Goal: Book appointment/travel/reservation

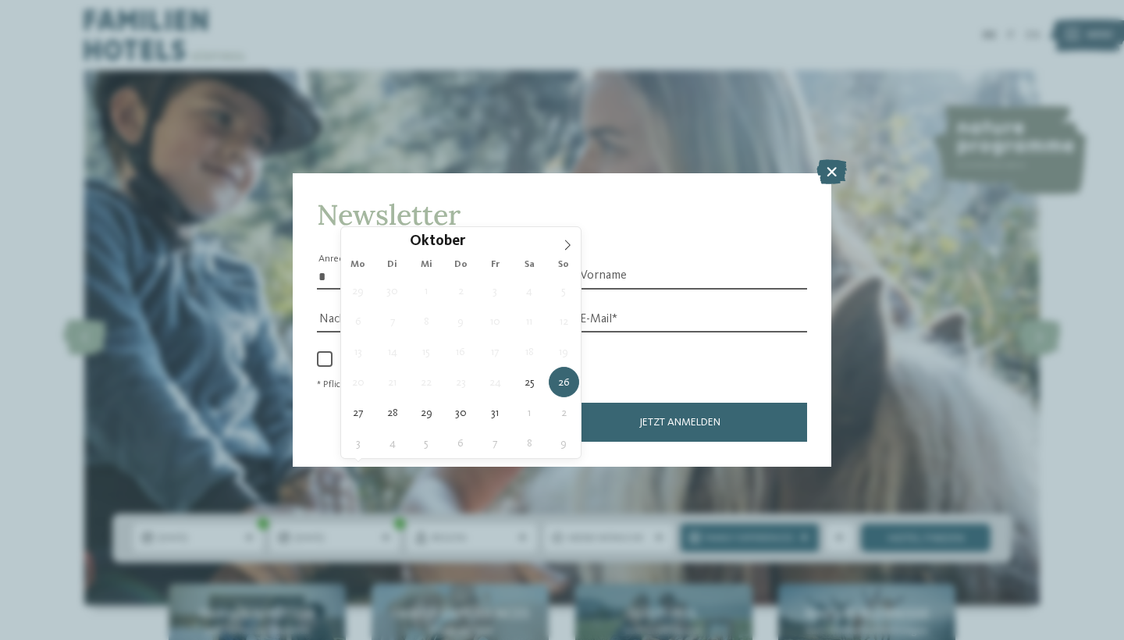
type div "26.10.2025"
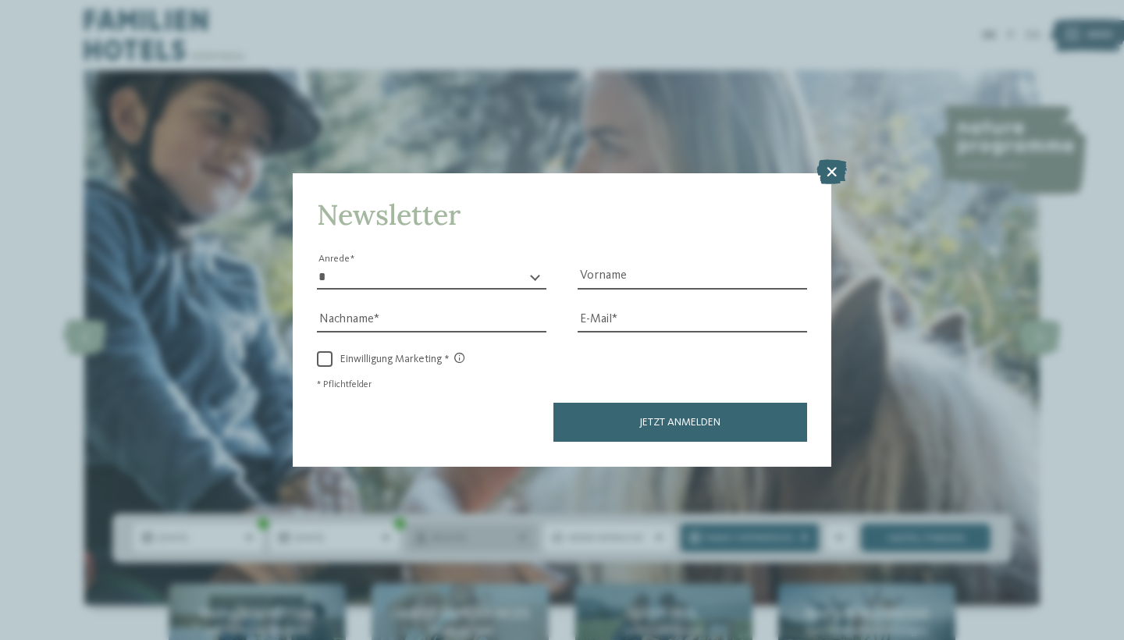
click at [512, 531] on span "Region" at bounding box center [472, 538] width 80 height 14
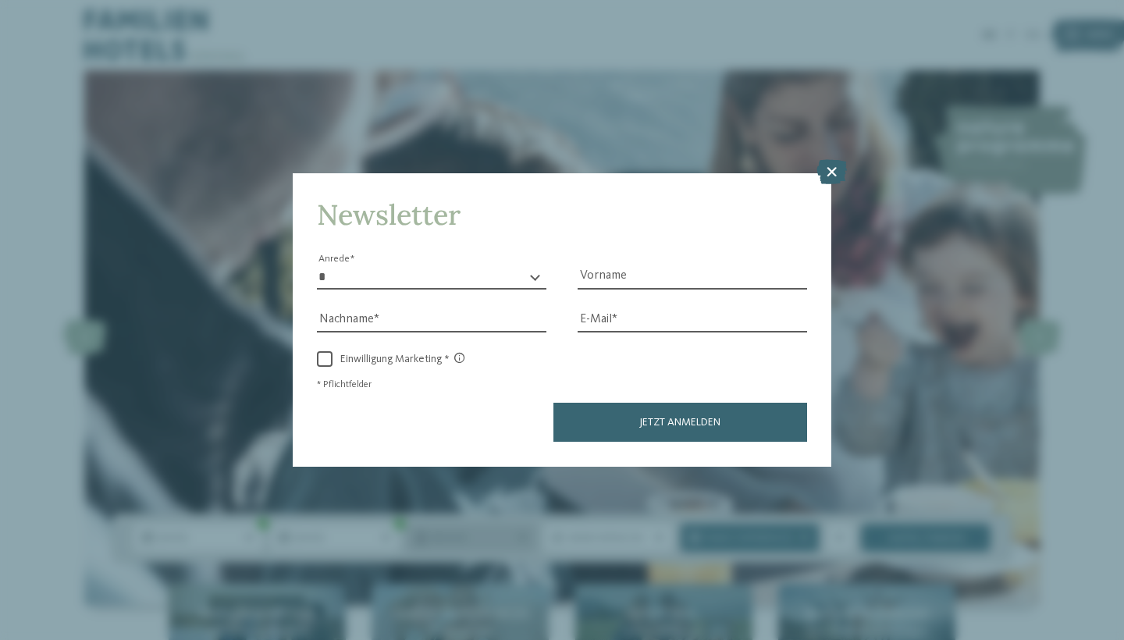
click at [527, 534] on icon at bounding box center [522, 538] width 9 height 9
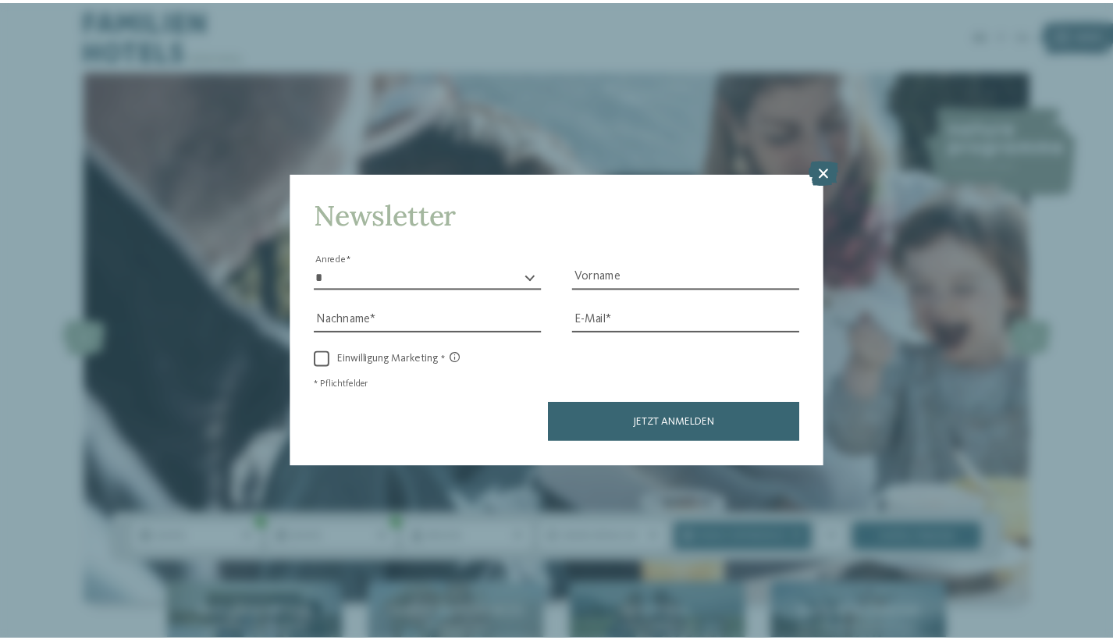
scroll to position [2, 0]
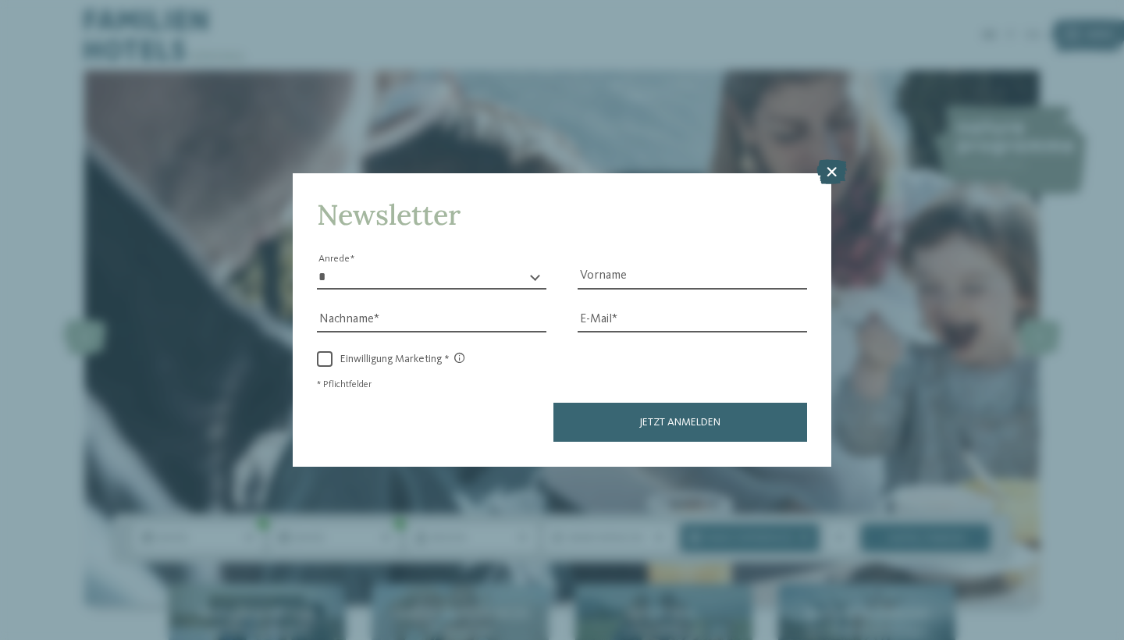
click at [847, 160] on icon at bounding box center [831, 172] width 30 height 25
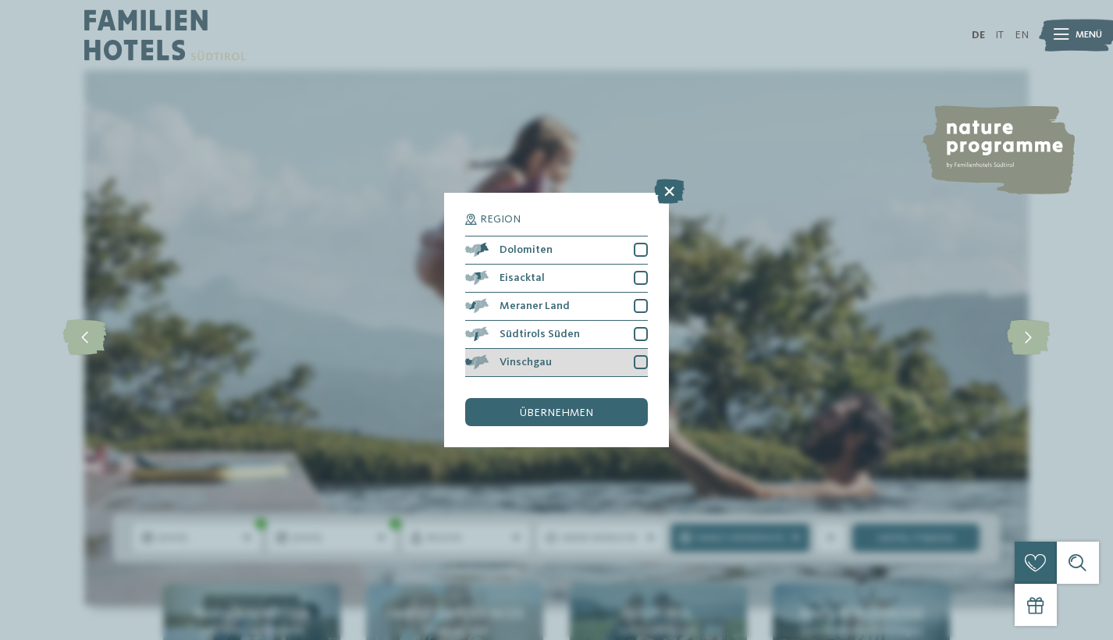
scroll to position [186, 0]
click at [648, 355] on div at bounding box center [641, 362] width 14 height 14
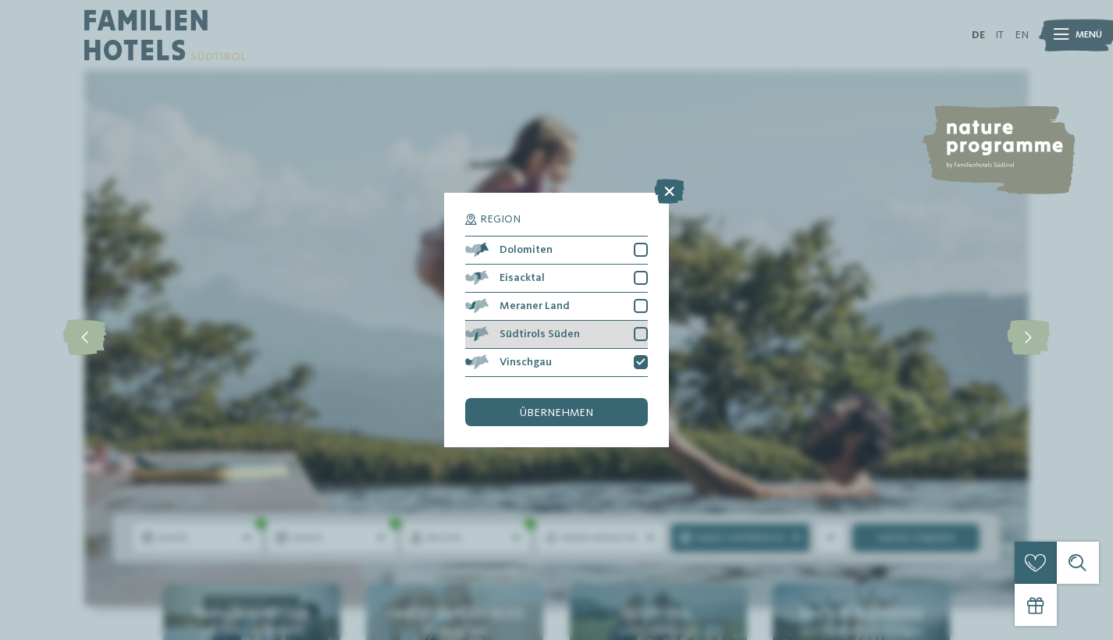
scroll to position [88, 0]
click at [648, 299] on div at bounding box center [641, 306] width 14 height 14
click at [609, 398] on div "übernehmen" at bounding box center [556, 412] width 183 height 28
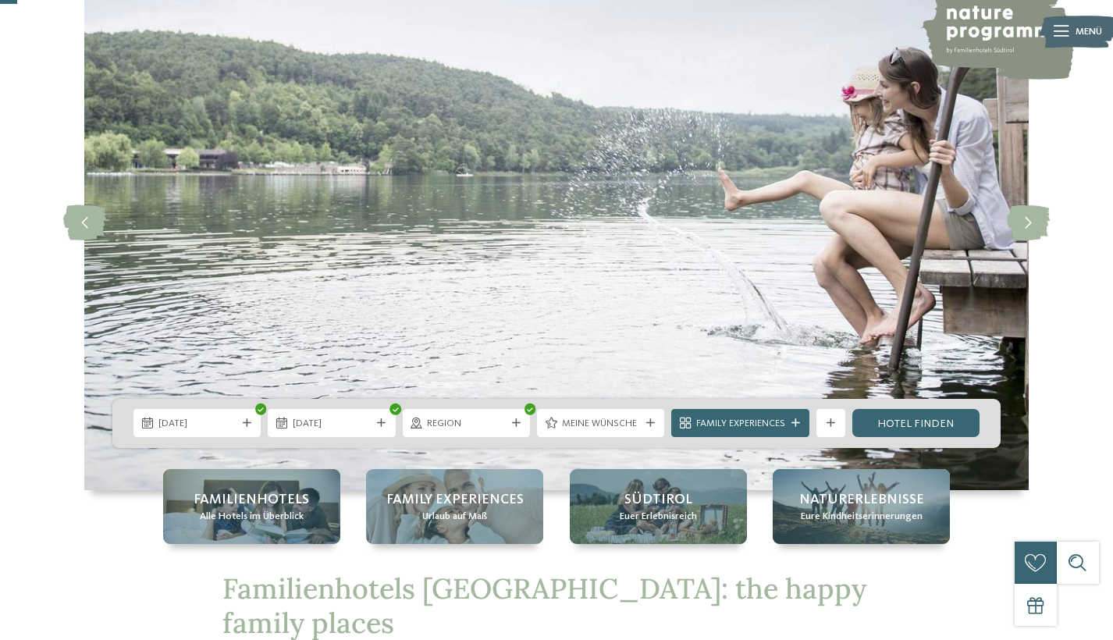
scroll to position [117, 0]
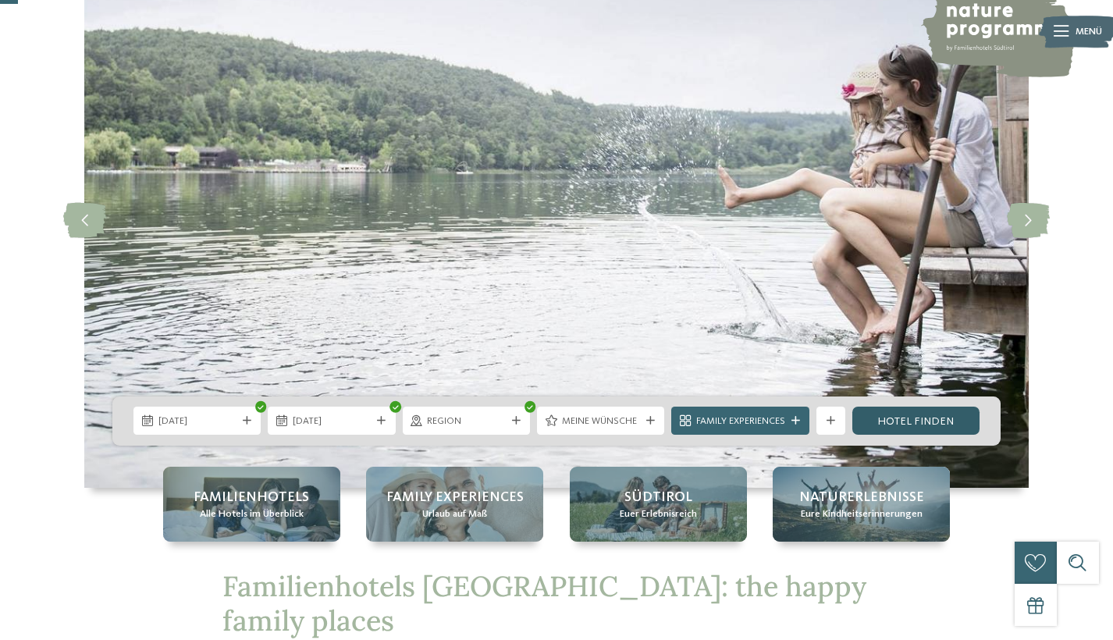
click at [979, 407] on link "Hotel finden" at bounding box center [915, 421] width 127 height 28
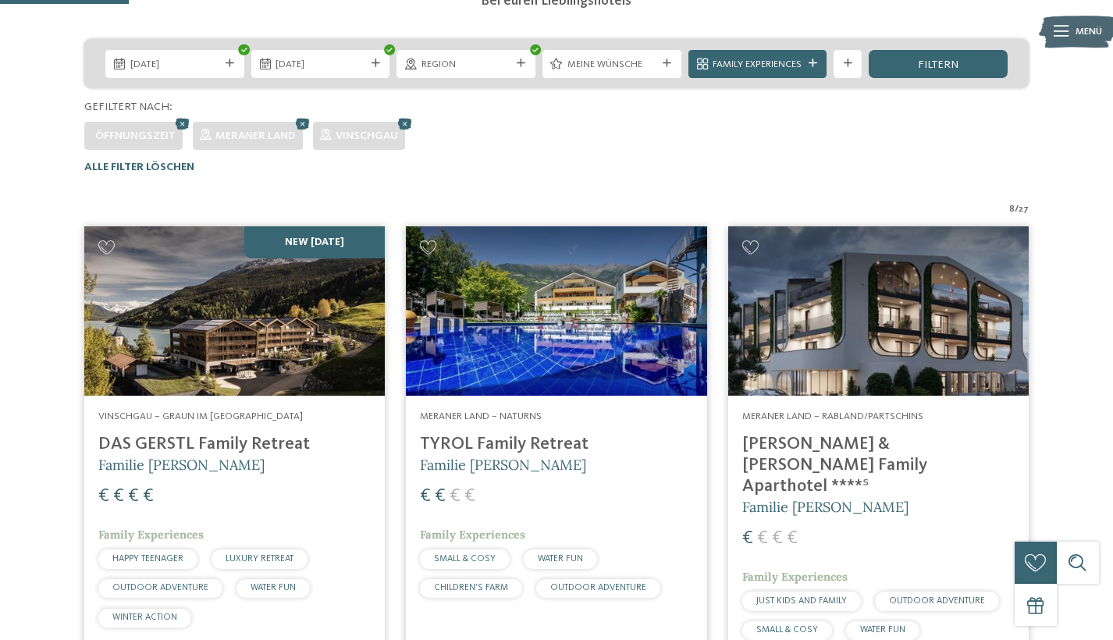
scroll to position [322, 0]
click at [1007, 78] on div "filtern" at bounding box center [937, 64] width 139 height 28
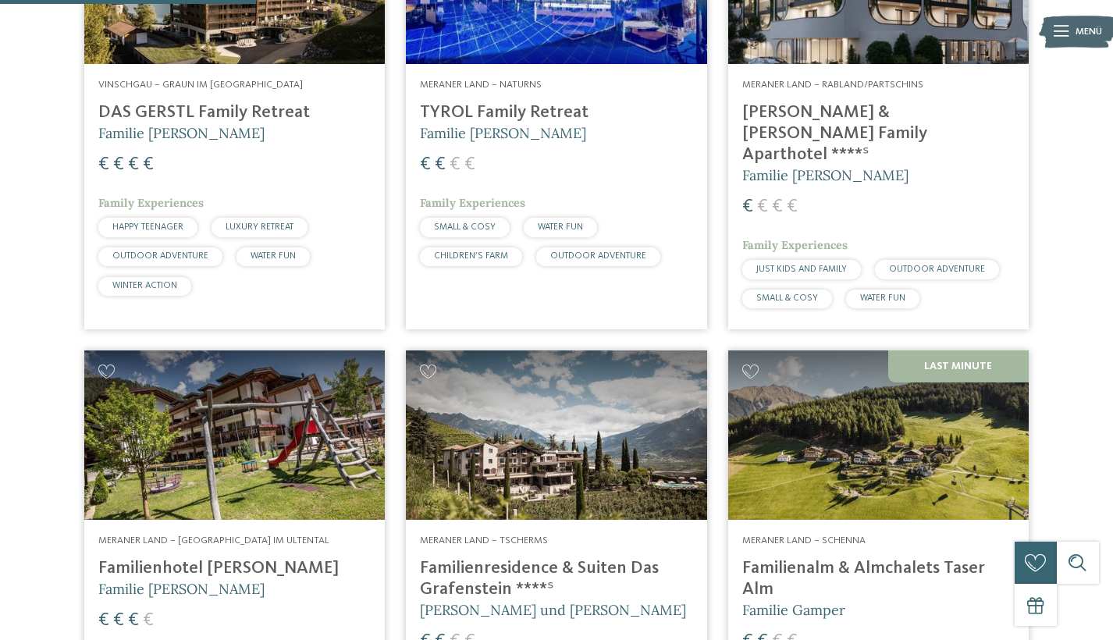
scroll to position [652, 0]
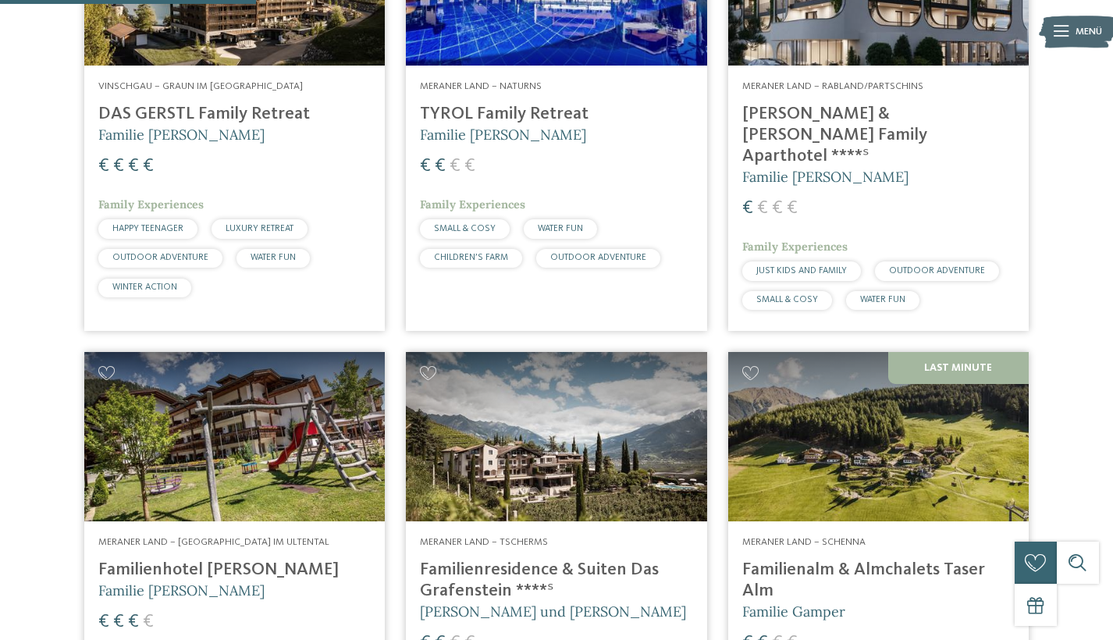
click at [801, 167] on h4 "[PERSON_NAME] & [PERSON_NAME] Family Aparthotel ****ˢ" at bounding box center [878, 135] width 272 height 63
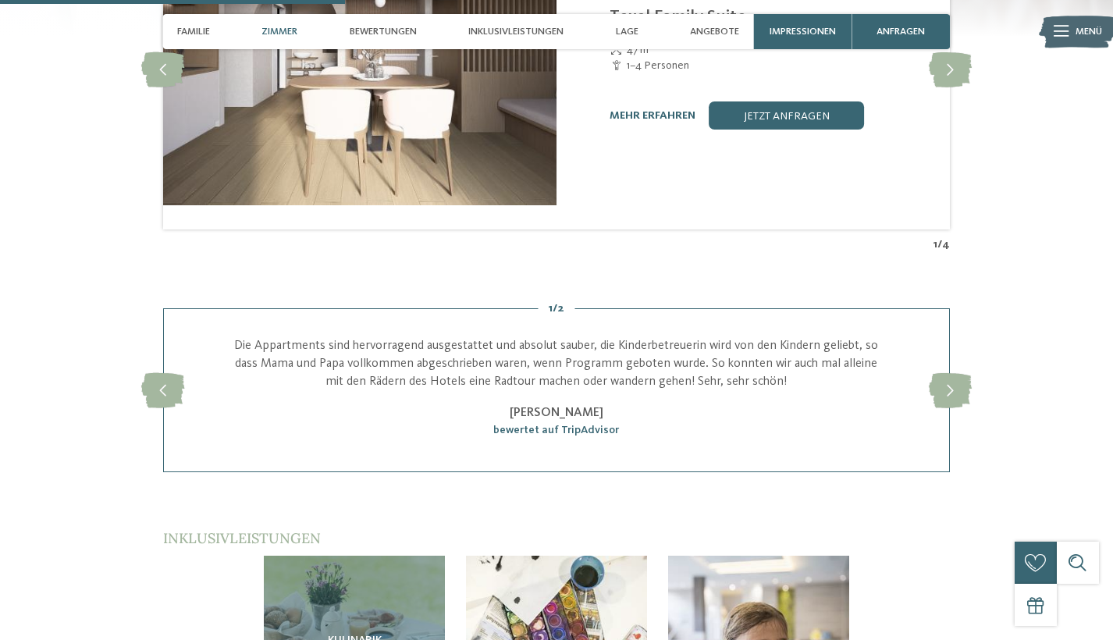
scroll to position [1876, 0]
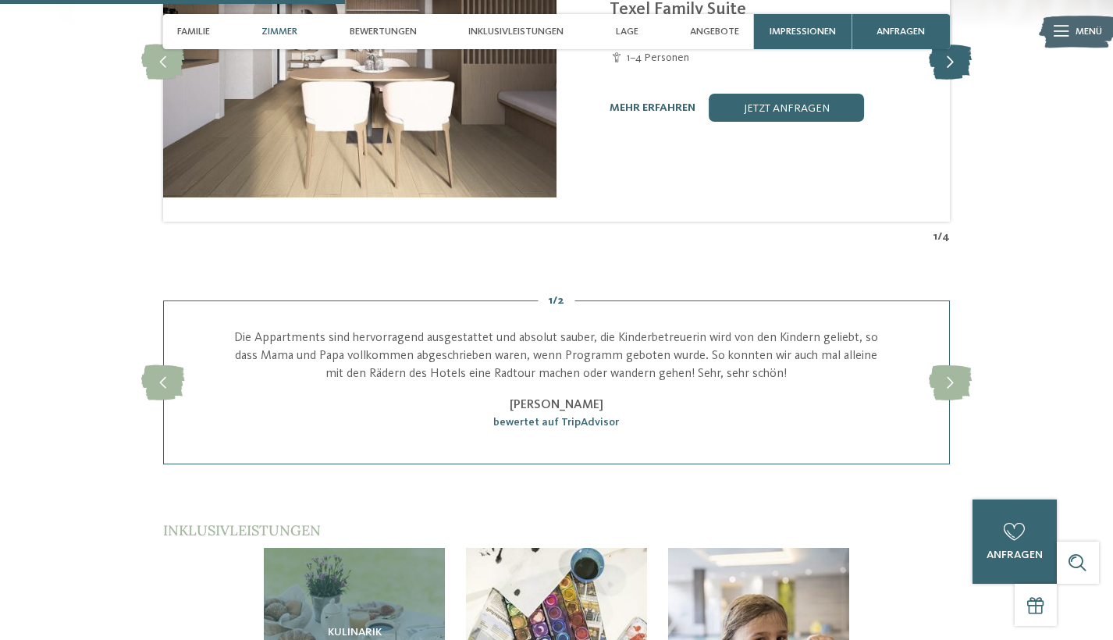
click at [971, 80] on icon at bounding box center [950, 61] width 43 height 35
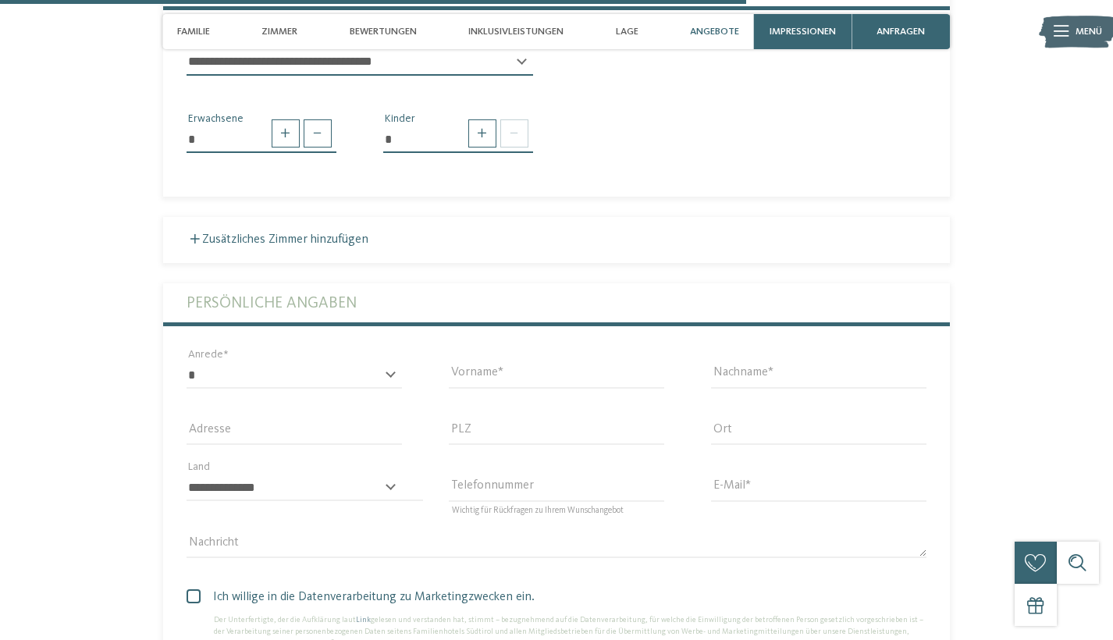
scroll to position [4166, 0]
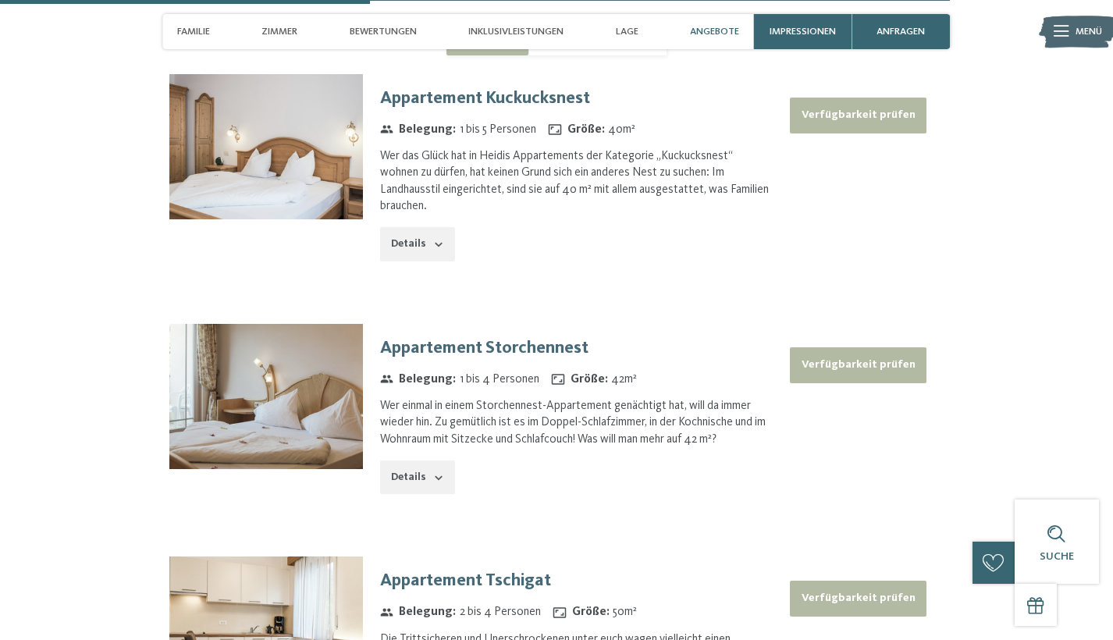
scroll to position [4364, 0]
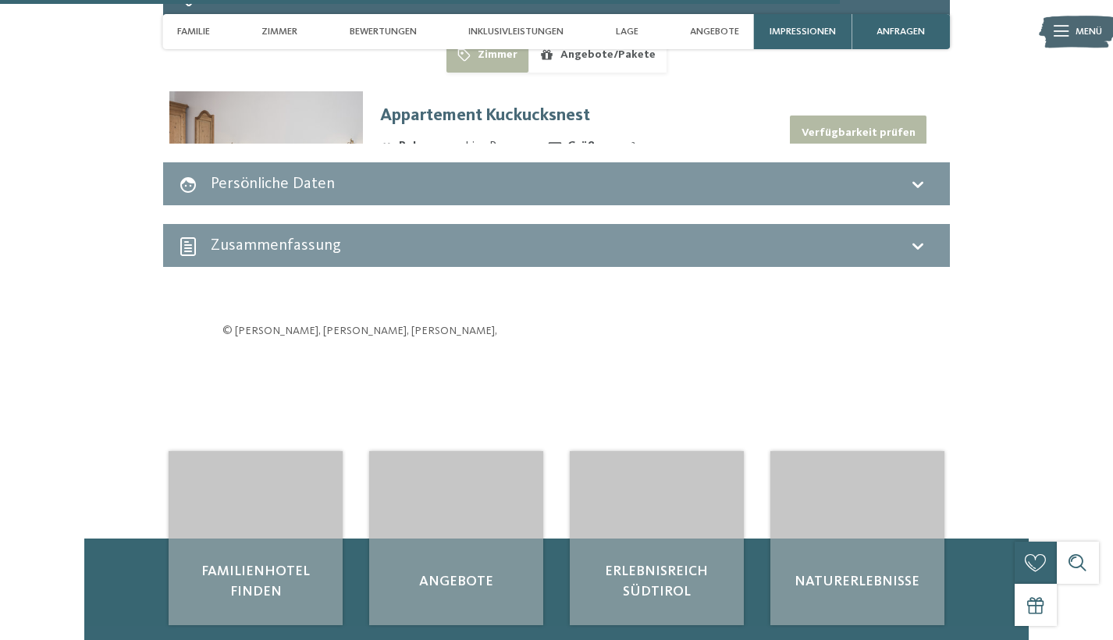
scroll to position [4449, 0]
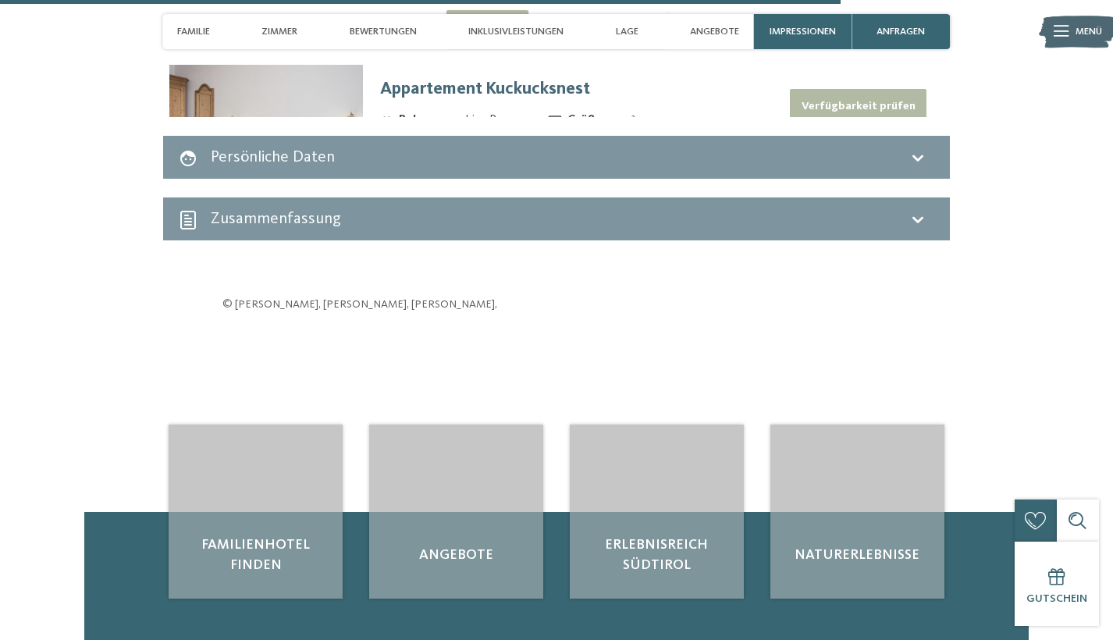
select select "*"
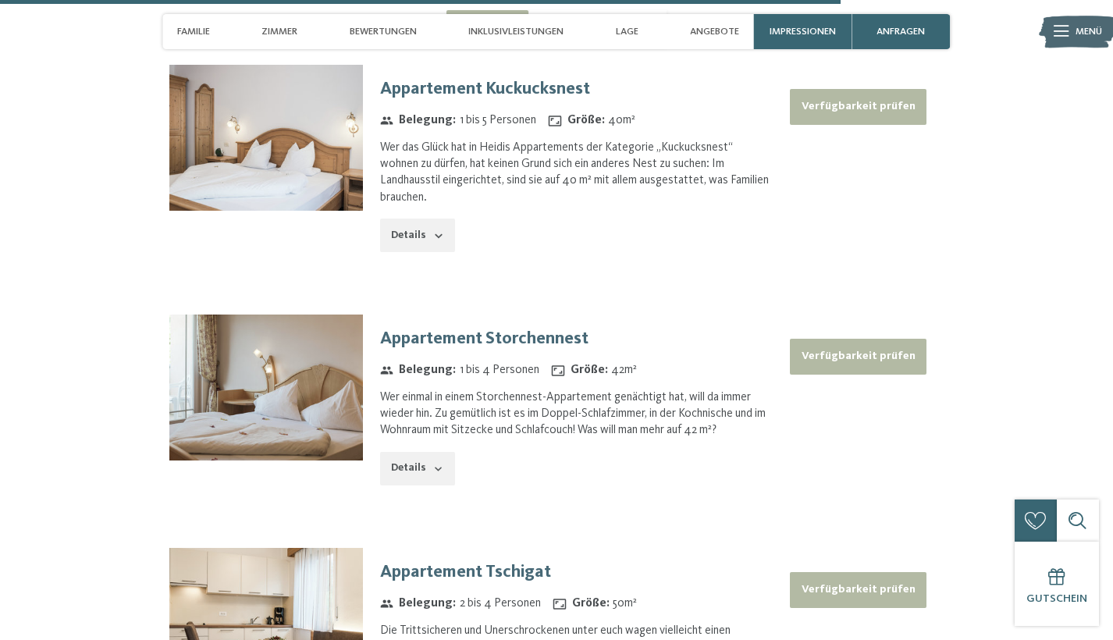
select select "*"
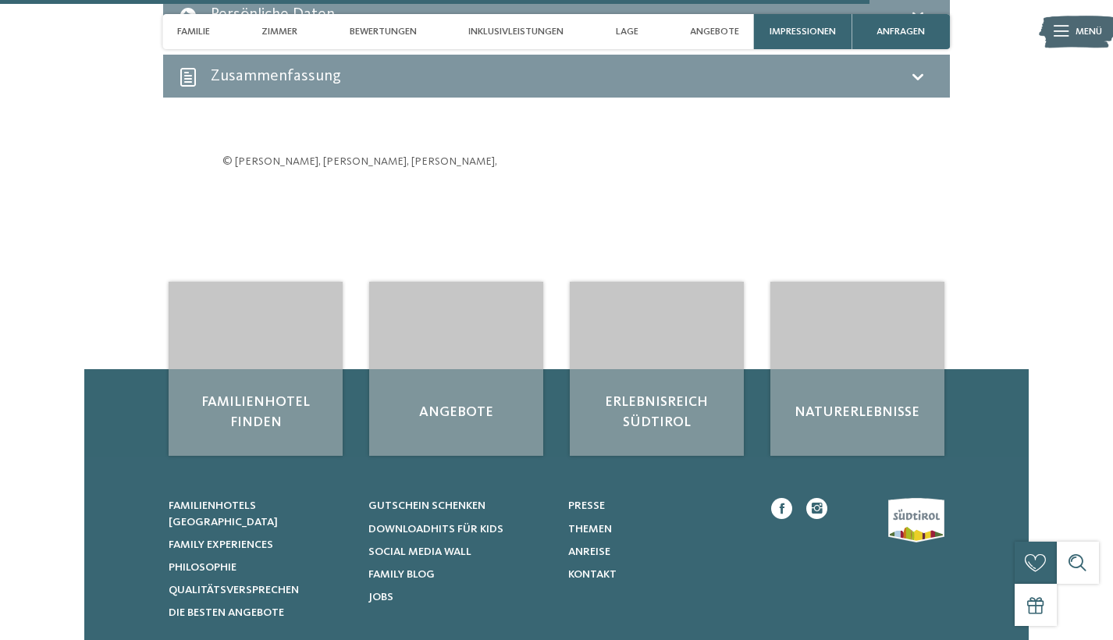
scroll to position [4601, 0]
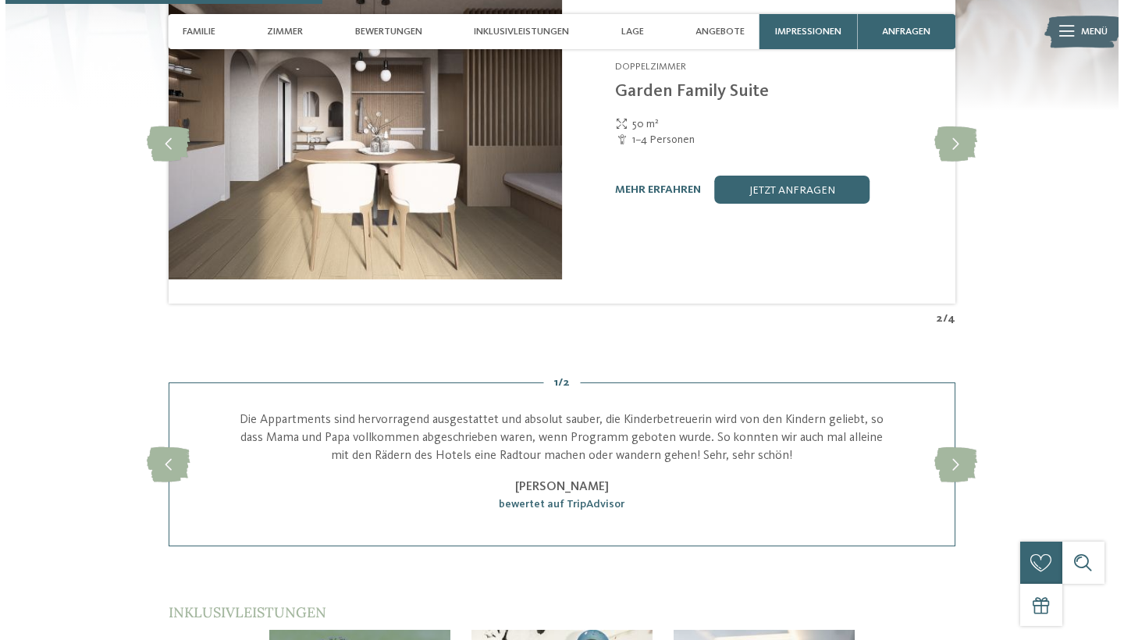
scroll to position [1867, 0]
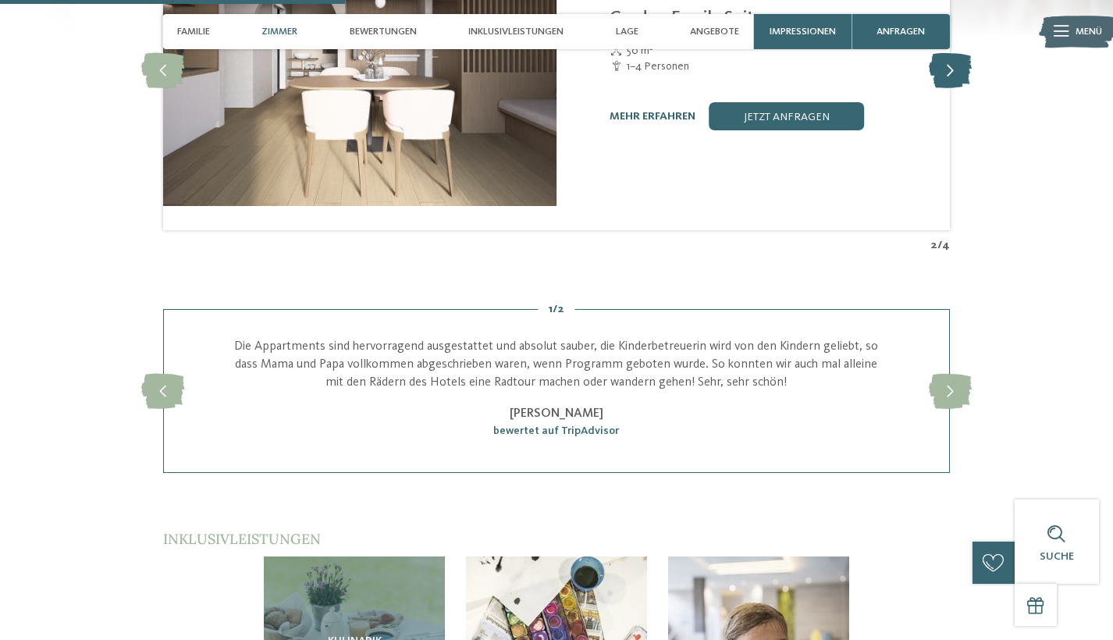
click at [971, 88] on icon at bounding box center [950, 70] width 43 height 35
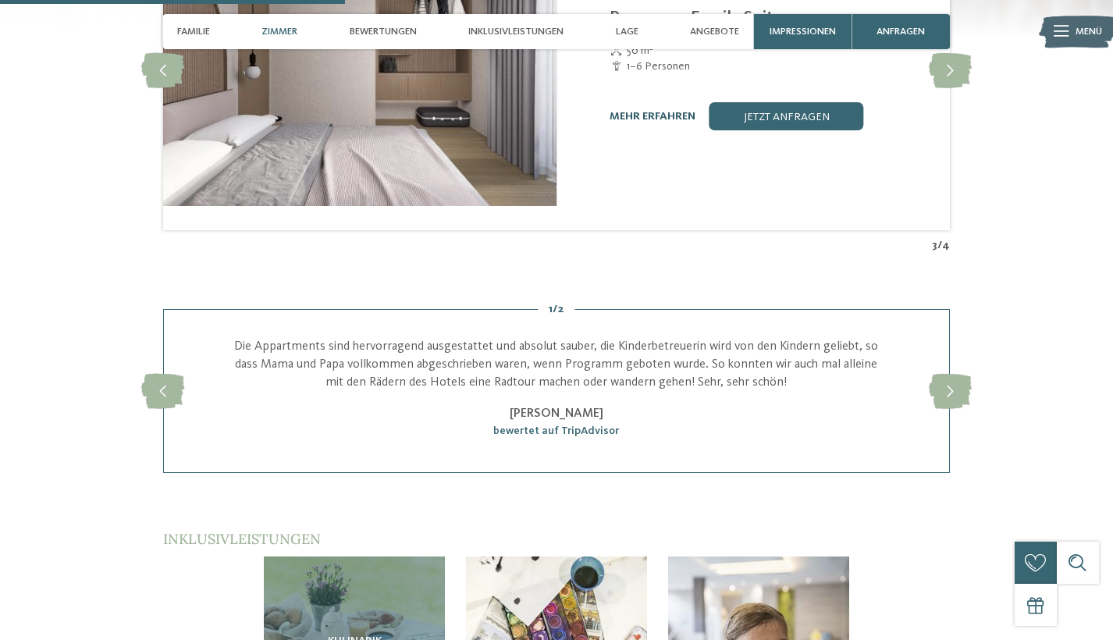
click at [669, 122] on link "mehr erfahren" at bounding box center [652, 116] width 86 height 11
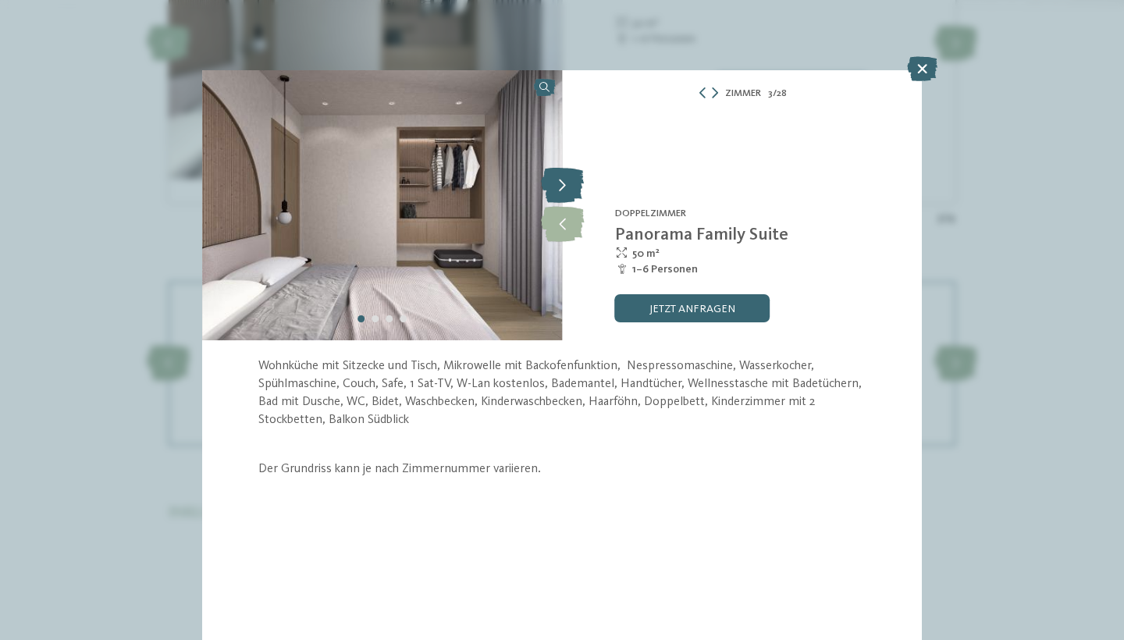
click at [572, 204] on icon at bounding box center [562, 186] width 43 height 35
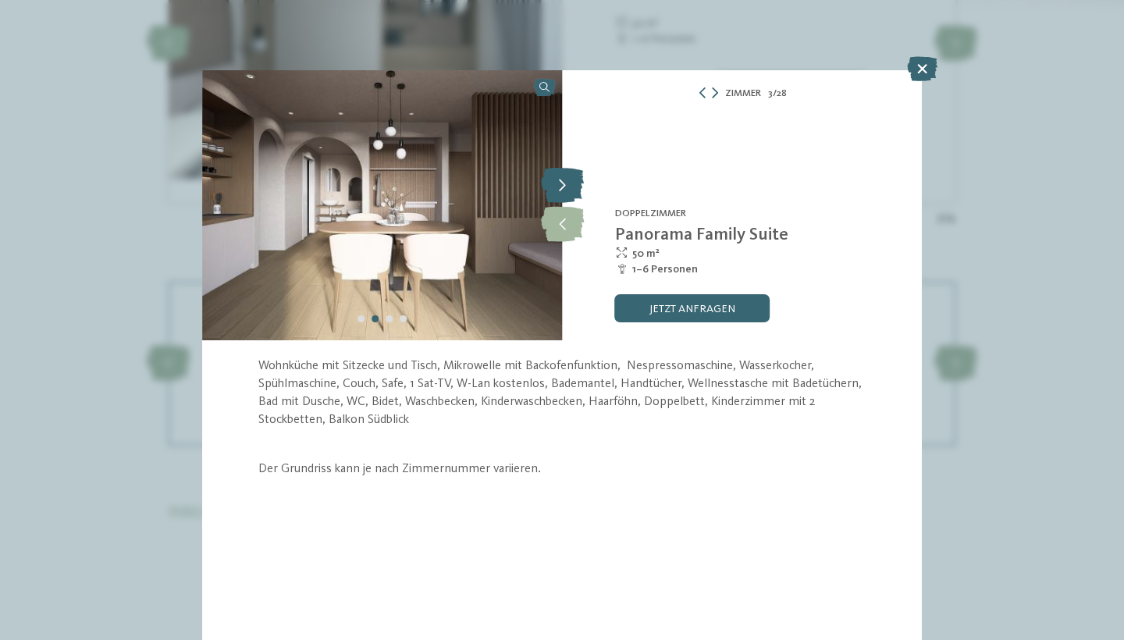
click at [572, 204] on icon at bounding box center [562, 186] width 43 height 35
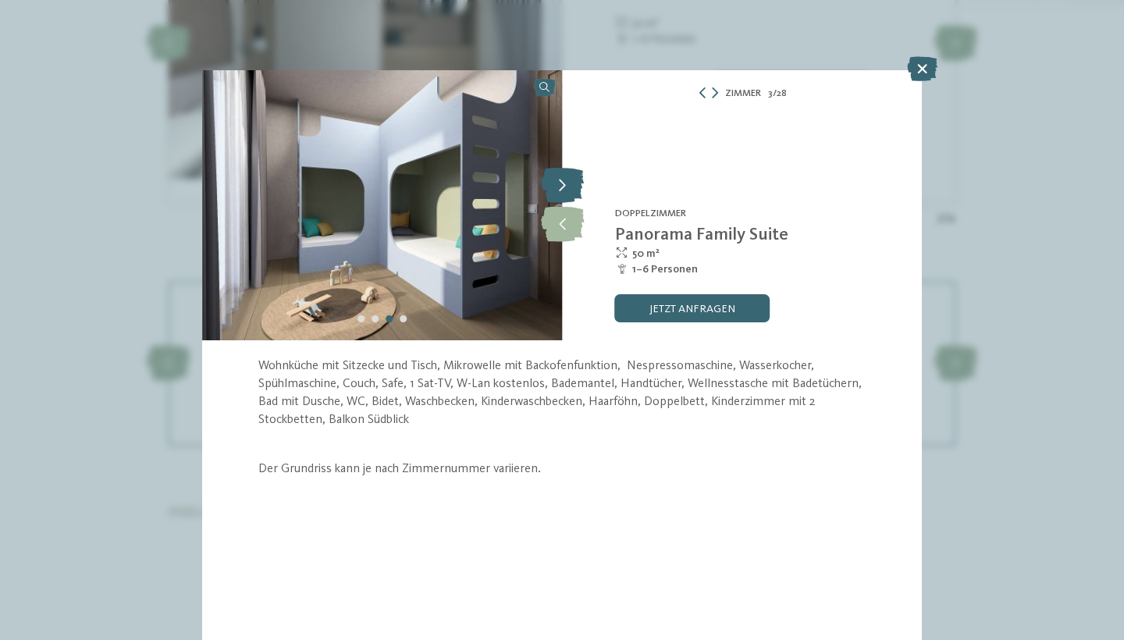
click at [572, 204] on icon at bounding box center [562, 186] width 43 height 35
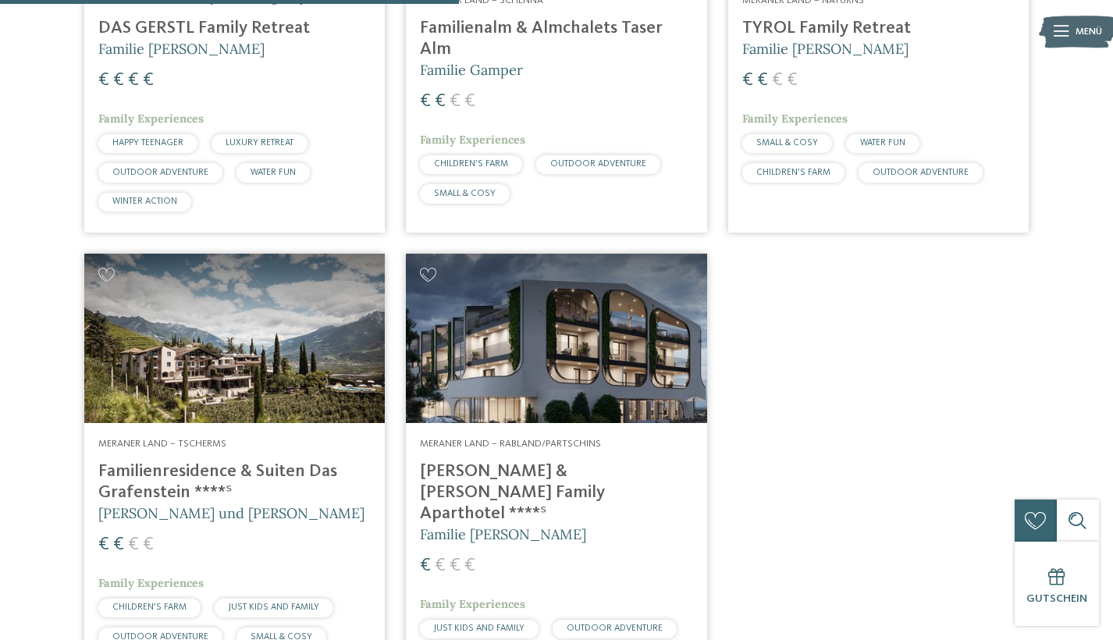
scroll to position [1255, 0]
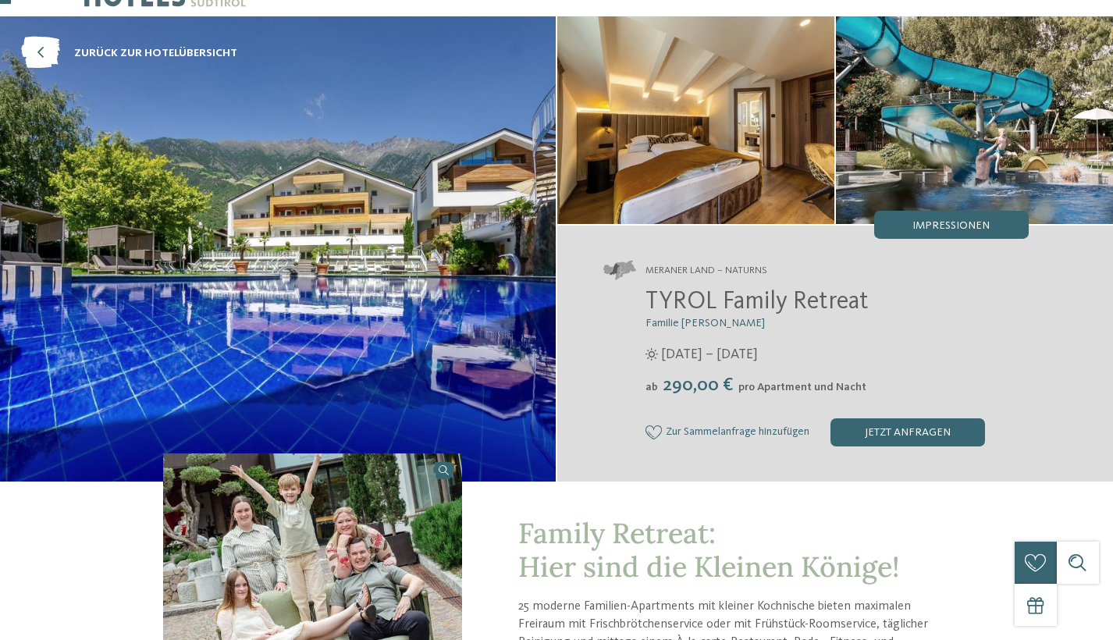
scroll to position [59, 0]
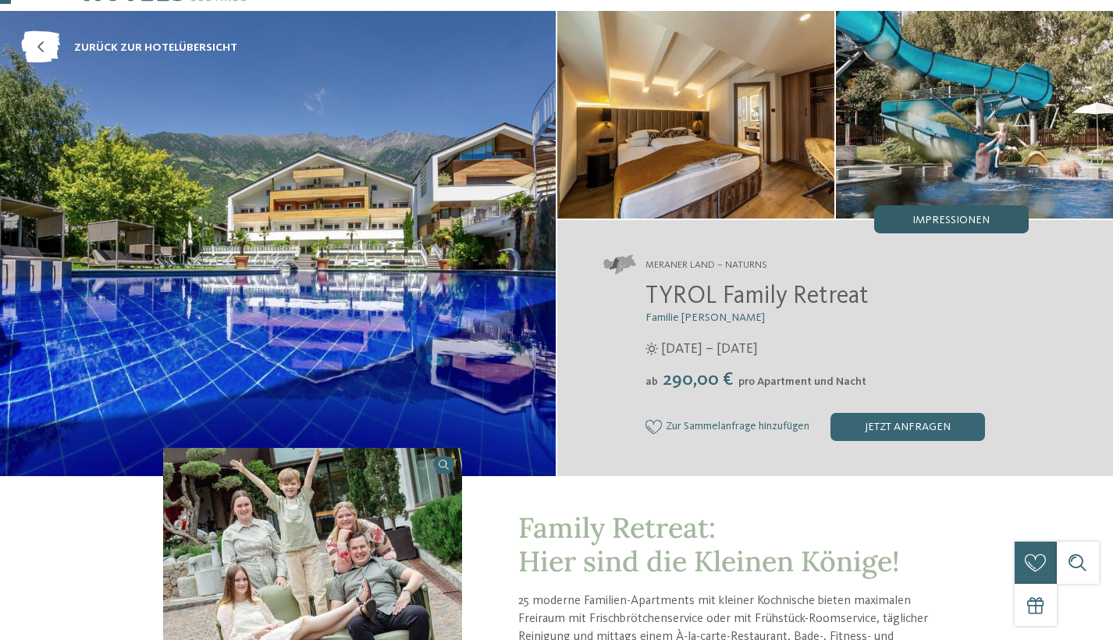
click at [931, 233] on div "Impressionen" at bounding box center [951, 219] width 154 height 28
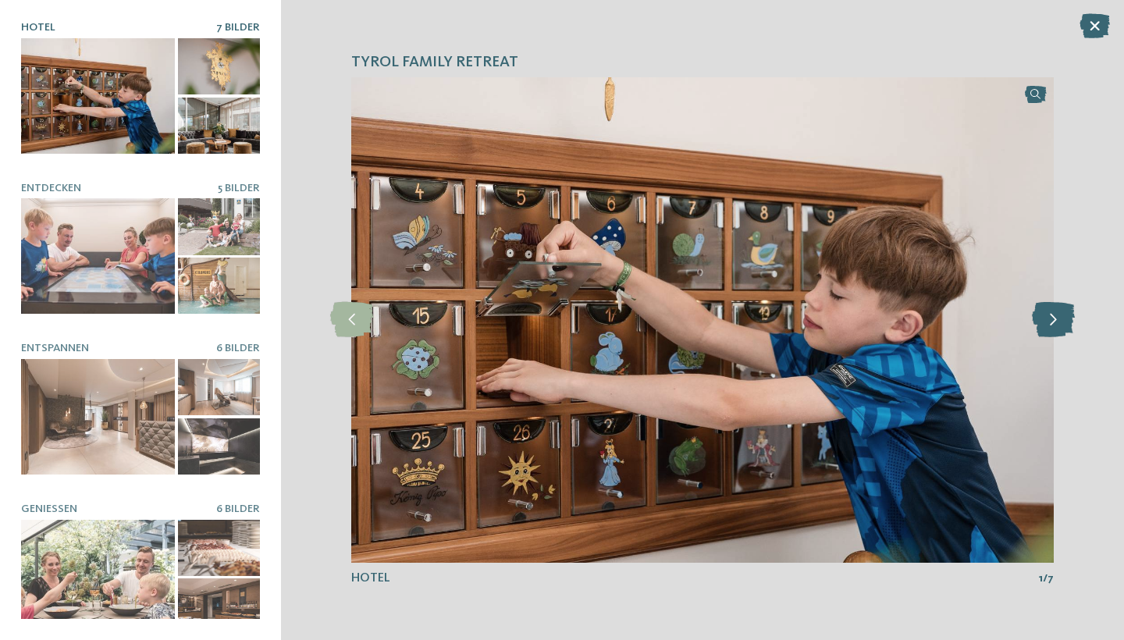
click at [1032, 337] on icon at bounding box center [1053, 319] width 43 height 35
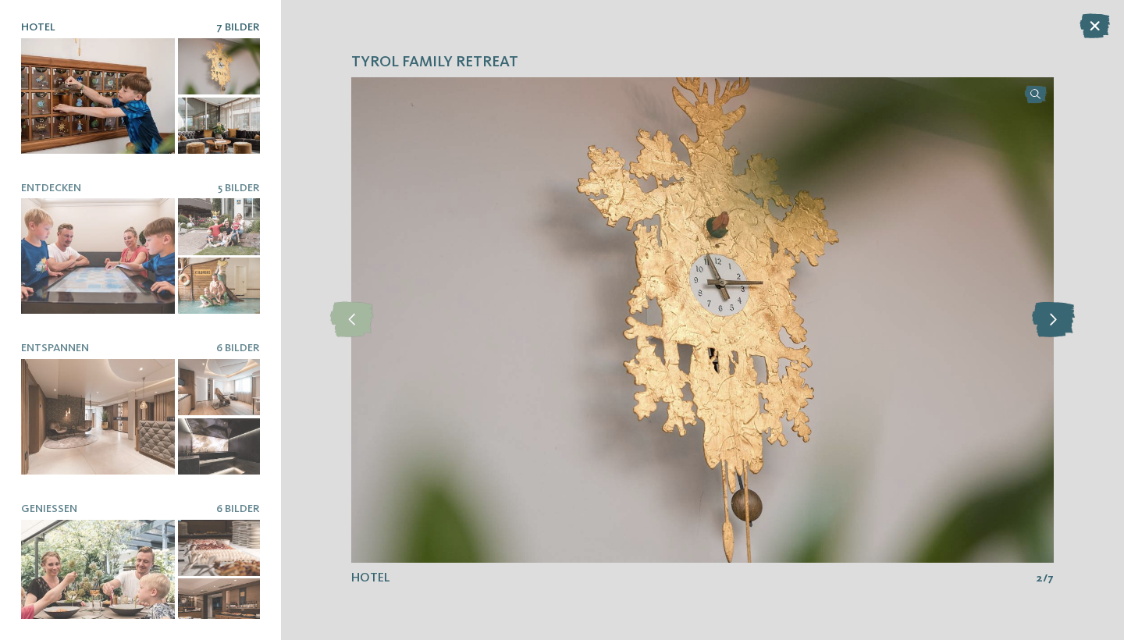
click at [1032, 337] on icon at bounding box center [1053, 319] width 43 height 35
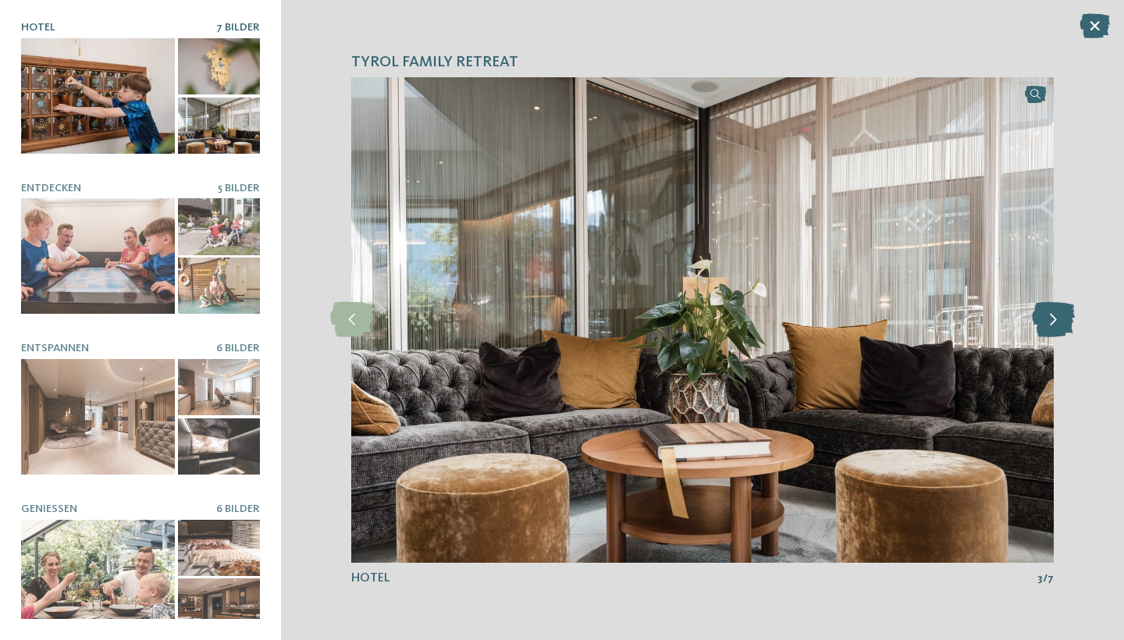
click at [1032, 337] on icon at bounding box center [1053, 319] width 43 height 35
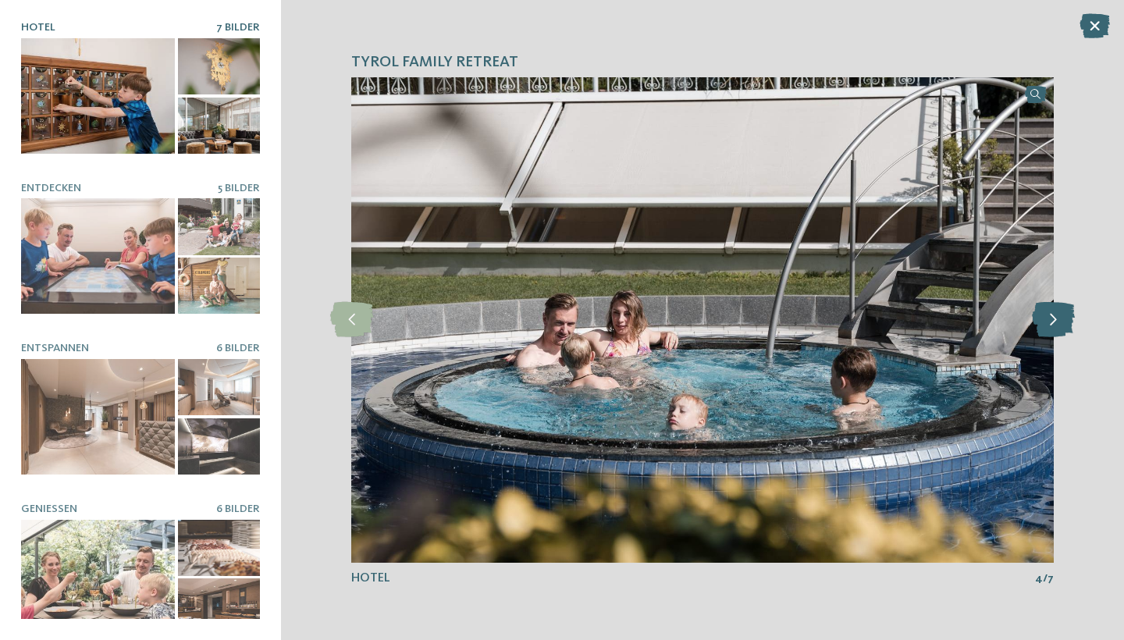
click at [1032, 337] on icon at bounding box center [1053, 319] width 43 height 35
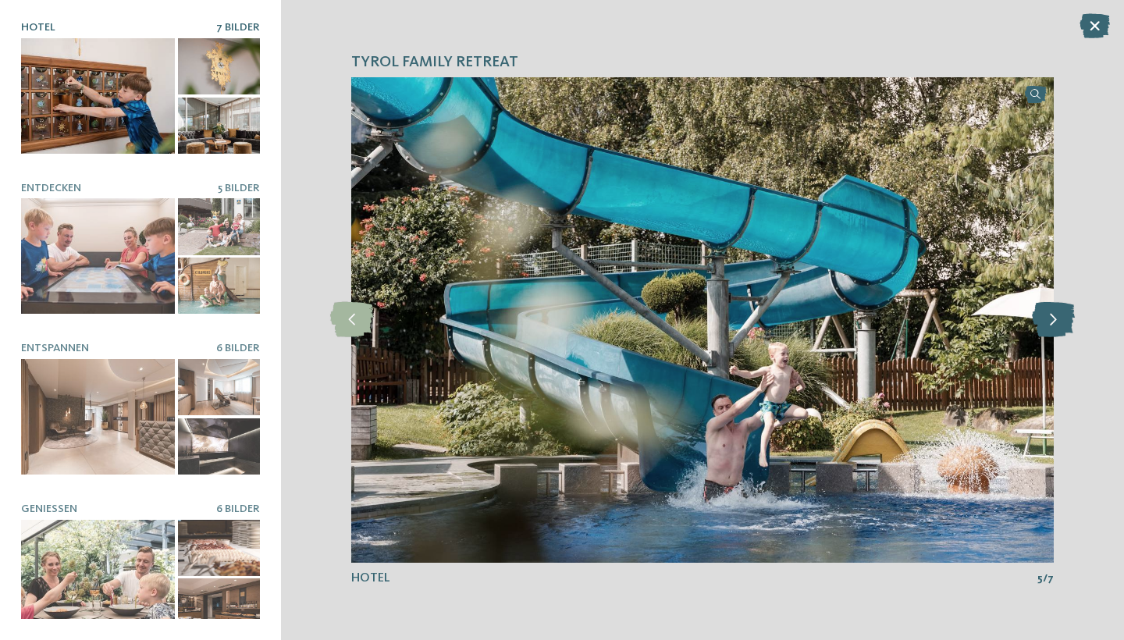
click at [1032, 337] on icon at bounding box center [1053, 319] width 43 height 35
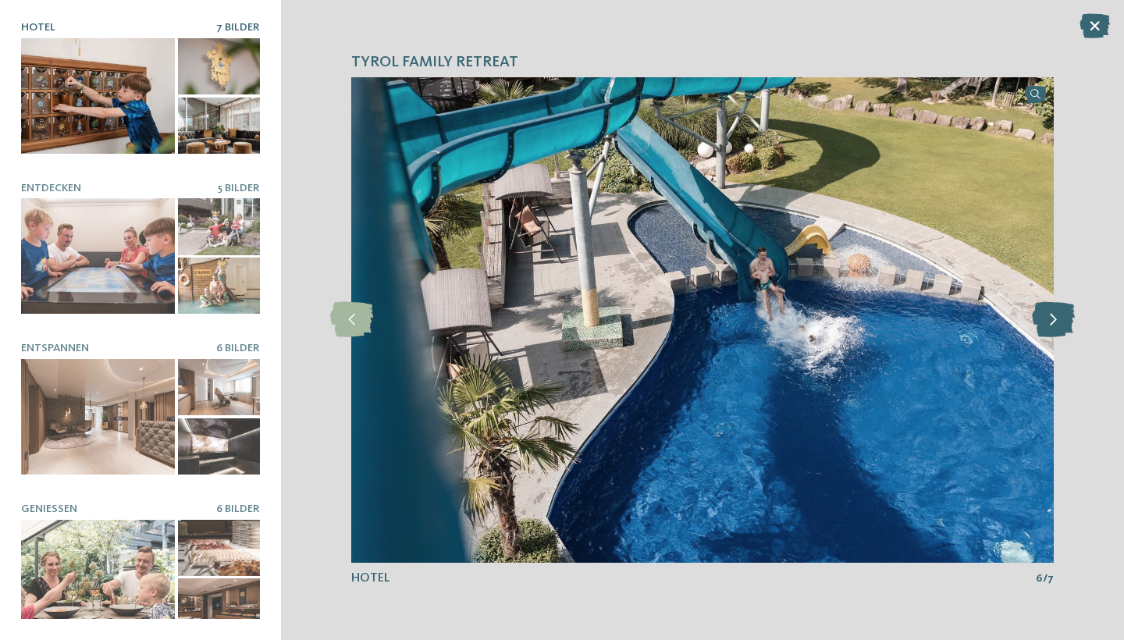
click at [1032, 337] on icon at bounding box center [1053, 319] width 43 height 35
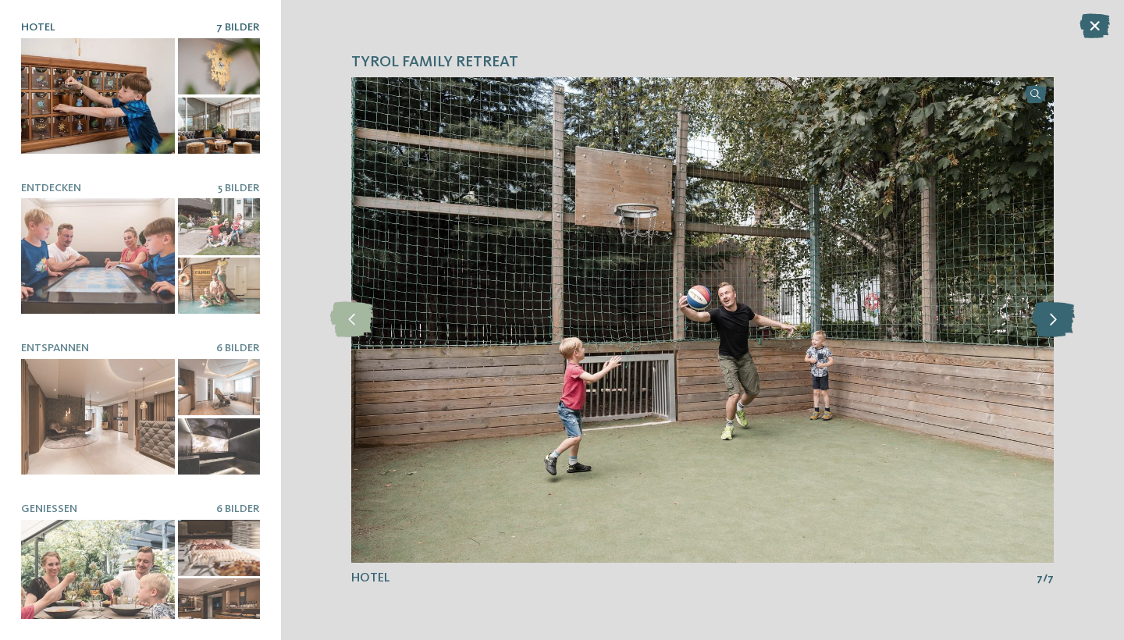
click at [1032, 337] on icon at bounding box center [1053, 319] width 43 height 35
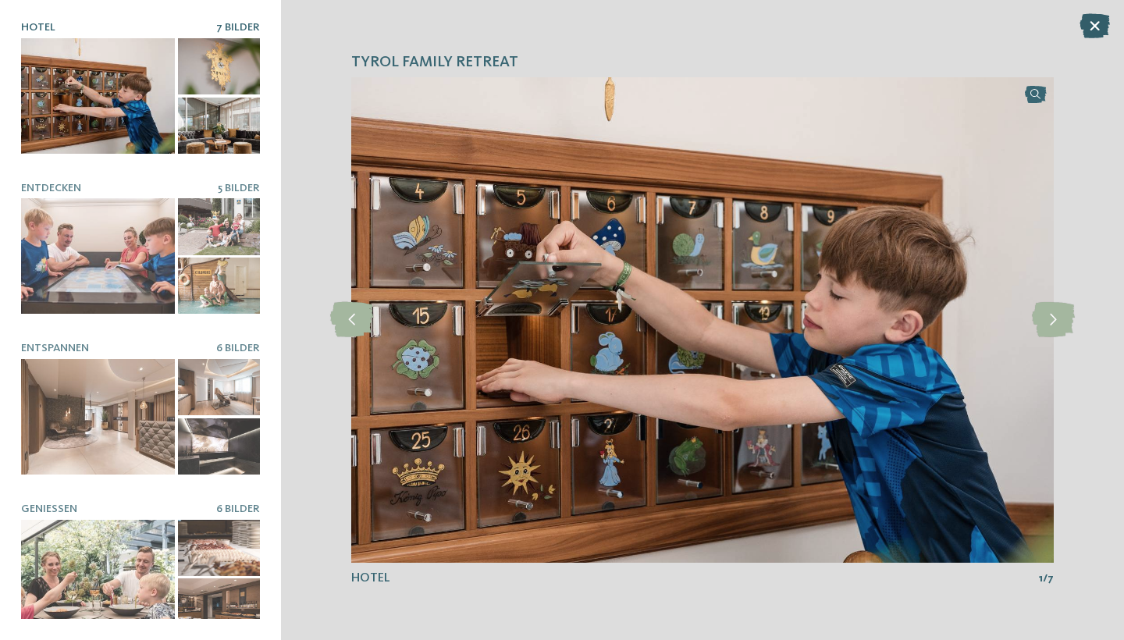
click at [1084, 30] on icon at bounding box center [1094, 25] width 30 height 25
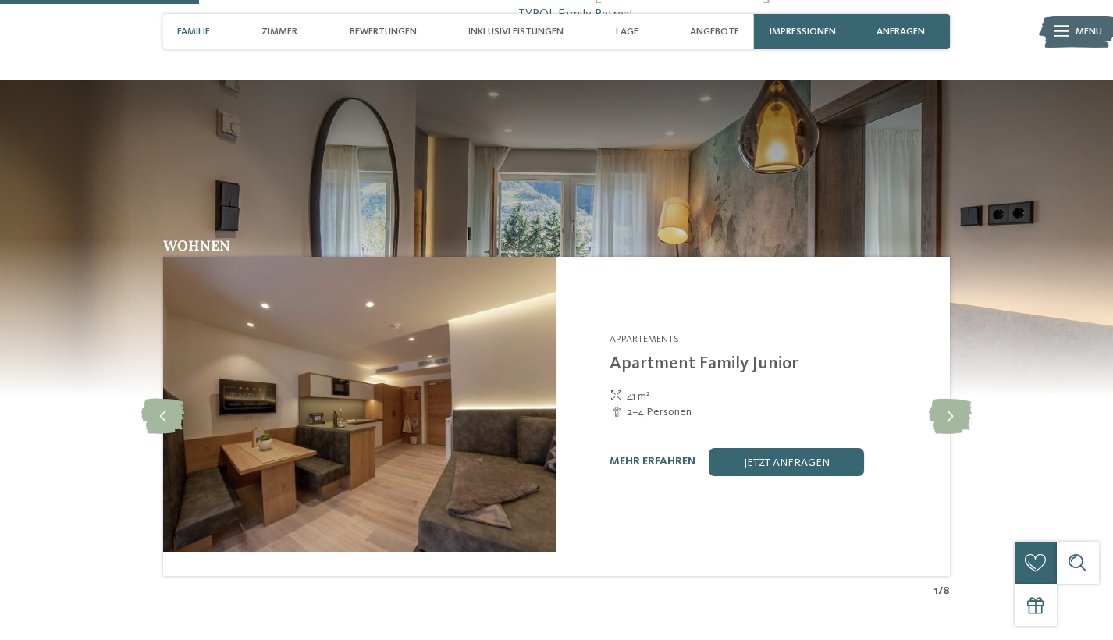
scroll to position [749, 0]
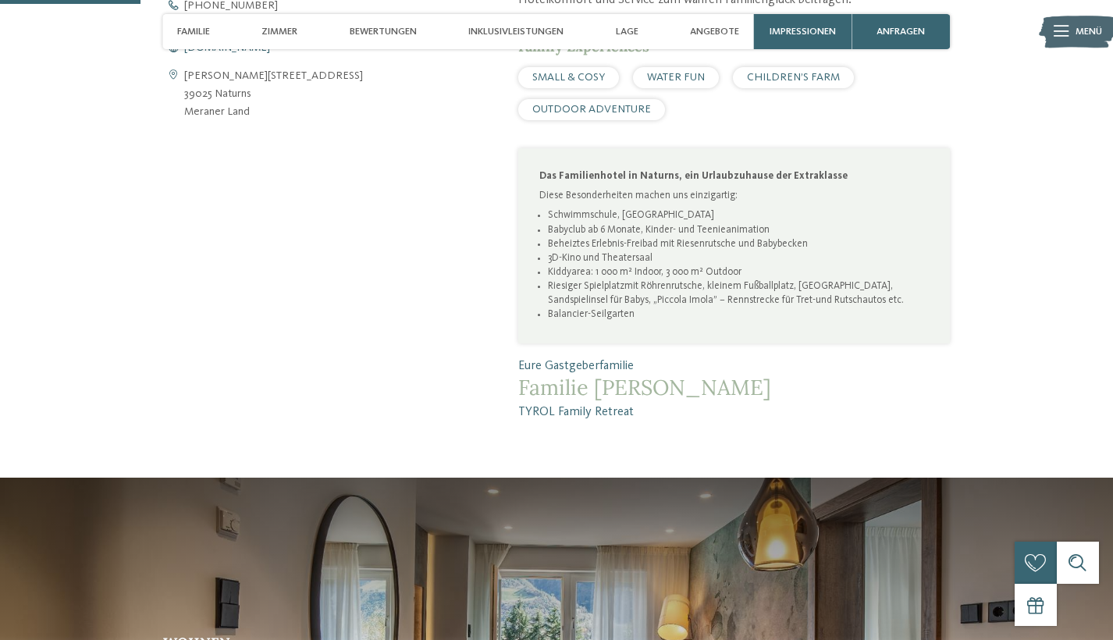
click at [185, 53] on span "[DOMAIN_NAME]" at bounding box center [227, 47] width 86 height 11
